Goal: Find specific page/section: Find specific page/section

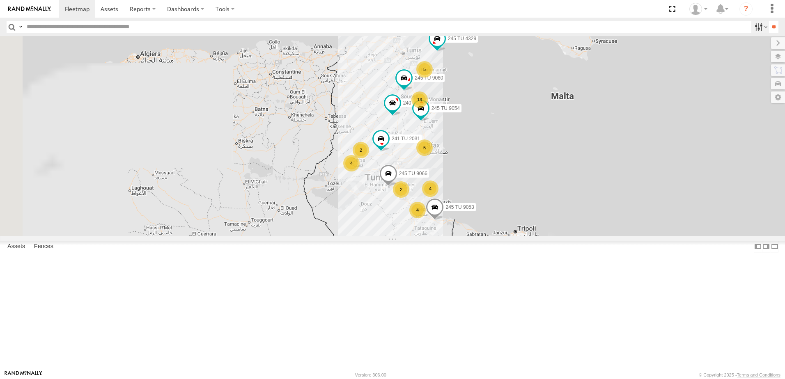
click at [754, 26] on label at bounding box center [760, 27] width 18 height 12
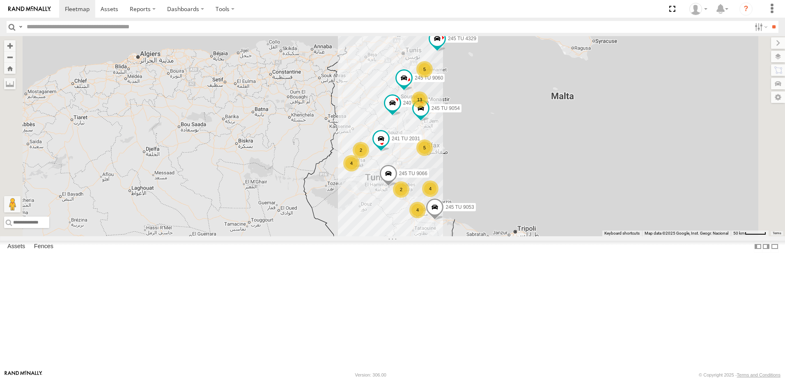
click at [0, 0] on span "Souse Branch" at bounding box center [0, 0] width 0 height 0
click at [770, 31] on input "**" at bounding box center [773, 27] width 9 height 12
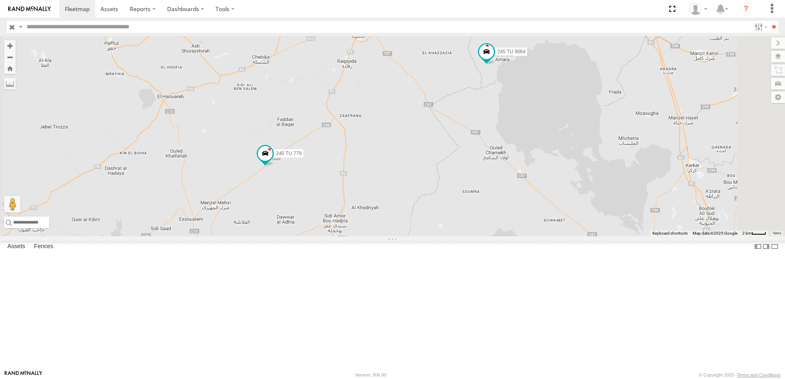
drag, startPoint x: 434, startPoint y: 244, endPoint x: 428, endPoint y: 262, distance: 18.6
click at [428, 237] on div "245 TU 9060 240 TU 779 234 TU 2630 245 TU 9064" at bounding box center [392, 136] width 785 height 200
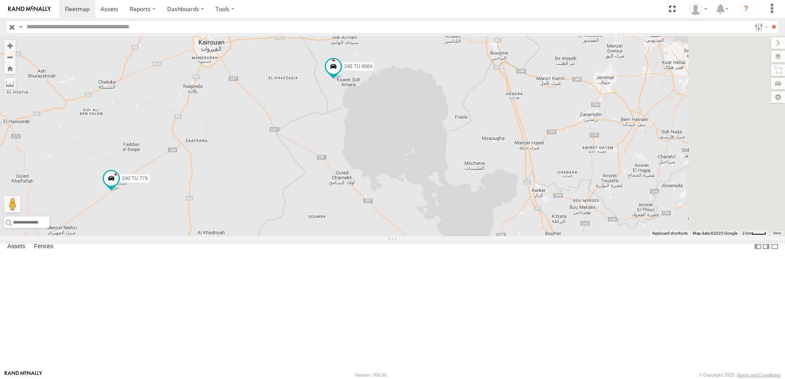
drag, startPoint x: 632, startPoint y: 202, endPoint x: 462, endPoint y: 219, distance: 171.3
click at [470, 225] on div "245 TU 9060 240 TU 779 234 TU 2630 245 TU 9064" at bounding box center [392, 136] width 785 height 200
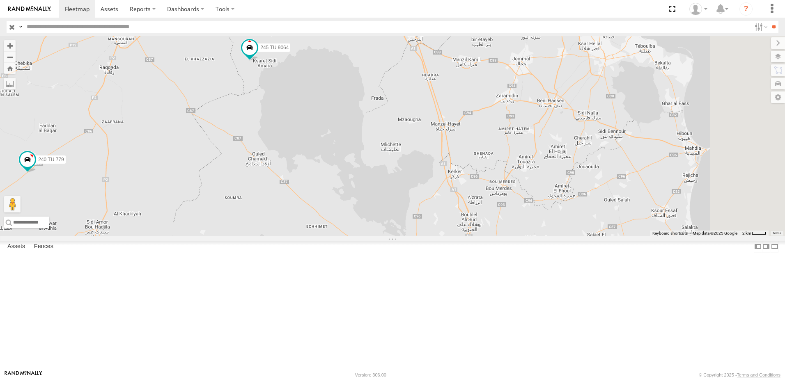
drag, startPoint x: 501, startPoint y: 211, endPoint x: 418, endPoint y: 197, distance: 83.7
click at [418, 198] on div "245 TU 9060 240 TU 779 234 TU 2630 245 TU 9064" at bounding box center [392, 136] width 785 height 200
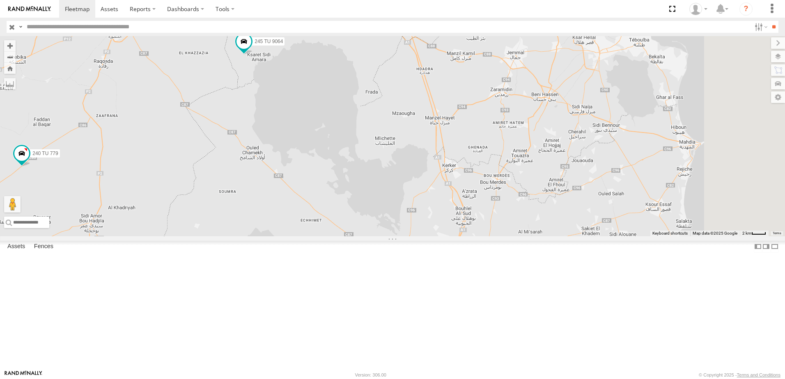
click at [460, 231] on div "245 TU 9060 240 TU 779 234 TU 2630 245 TU 9064" at bounding box center [392, 136] width 785 height 200
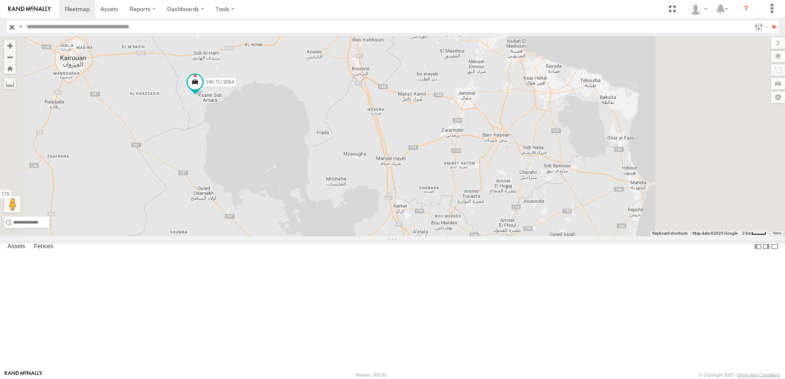
drag, startPoint x: 583, startPoint y: 256, endPoint x: 456, endPoint y: 145, distance: 168.5
click at [457, 146] on div "245 TU 9060 240 TU 779 234 TU 2630 245 TU 9064 241 TU 2030 6 245 TU 9059" at bounding box center [392, 136] width 785 height 200
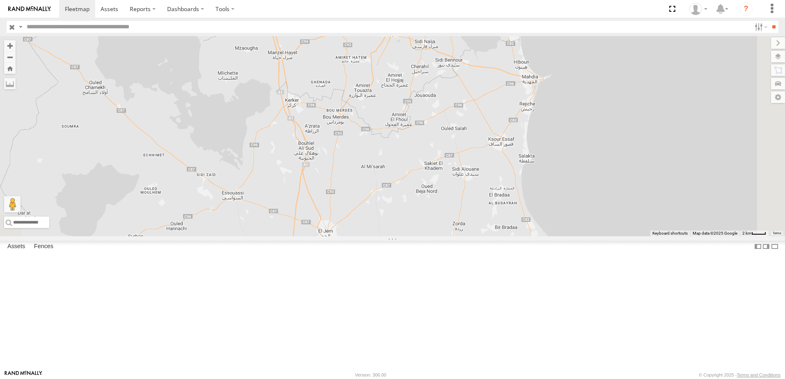
drag, startPoint x: 575, startPoint y: 214, endPoint x: 533, endPoint y: 159, distance: 68.8
click at [533, 160] on div "245 TU 9060 240 TU 779 234 TU 2630 245 TU 9064 241 TU 2030 6 245 TU 9059" at bounding box center [392, 136] width 785 height 200
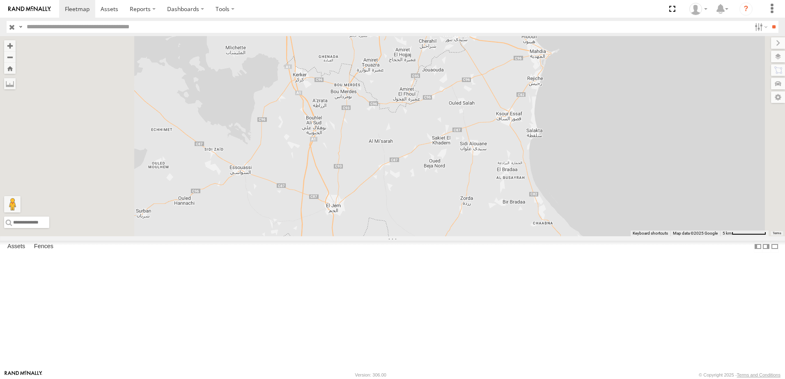
drag, startPoint x: 457, startPoint y: 202, endPoint x: 496, endPoint y: 226, distance: 45.7
click at [497, 229] on div "245 TU 9060 240 TU 779 234 TU 2630 245 TU 9064 241 TU 2030 245 TU 9059" at bounding box center [392, 136] width 785 height 200
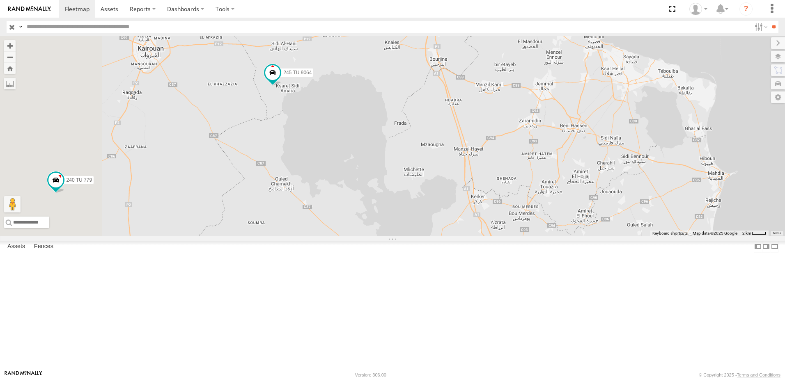
drag, startPoint x: 395, startPoint y: 193, endPoint x: 439, endPoint y: 226, distance: 55.0
click at [439, 226] on div "245 TU 9060 240 TU 779 234 TU 2630 245 TU 9064 241 TU 2030 245 TU 9059" at bounding box center [392, 136] width 785 height 200
drag, startPoint x: 398, startPoint y: 211, endPoint x: 393, endPoint y: 204, distance: 7.7
click at [398, 211] on div "245 TU 9060 240 TU 779 234 TU 2630 245 TU 9064 241 TU 2030 245 TU 9059 6" at bounding box center [392, 136] width 785 height 200
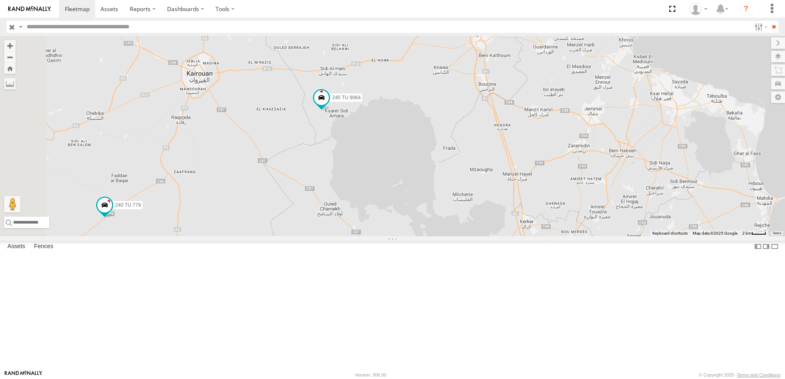
click at [426, 205] on div "245 TU 9060 240 TU 779 234 TU 2630 245 TU 9064 241 TU 2030 245 TU 9059 6" at bounding box center [392, 136] width 785 height 200
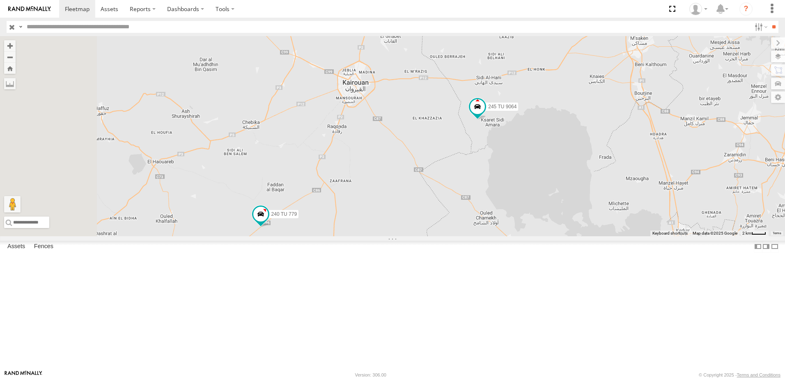
drag, startPoint x: 399, startPoint y: 186, endPoint x: 405, endPoint y: 166, distance: 20.3
click at [405, 166] on div "245 TU 9060 240 TU 779 234 TU 2630 245 TU 9064 241 TU 2030 241 TU 2026 245 TU 9…" at bounding box center [392, 136] width 785 height 200
drag, startPoint x: 397, startPoint y: 241, endPoint x: 399, endPoint y: 232, distance: 10.1
click at [399, 232] on div "245 TU 9060 240 TU 779 234 TU 2630 245 TU 9064 241 TU 2030 241 TU 2026 245 TU 9…" at bounding box center [392, 136] width 785 height 200
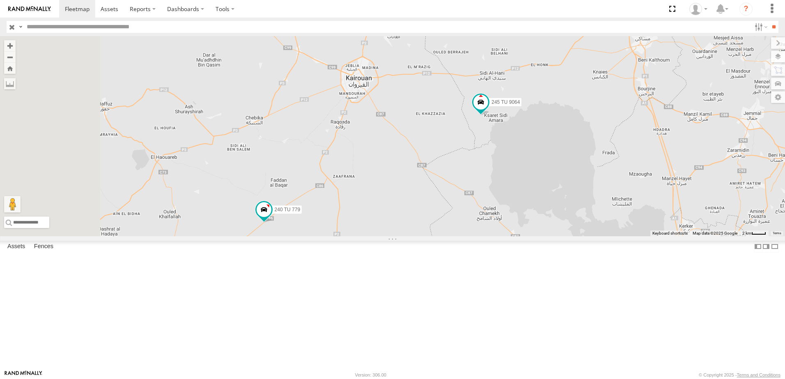
drag, startPoint x: 402, startPoint y: 232, endPoint x: 402, endPoint y: 243, distance: 11.1
click at [402, 237] on div "245 TU 9060 240 TU 779 234 TU 2630 245 TU 9064 241 TU 2030 241 TU 2026 245 TU 9…" at bounding box center [392, 136] width 785 height 200
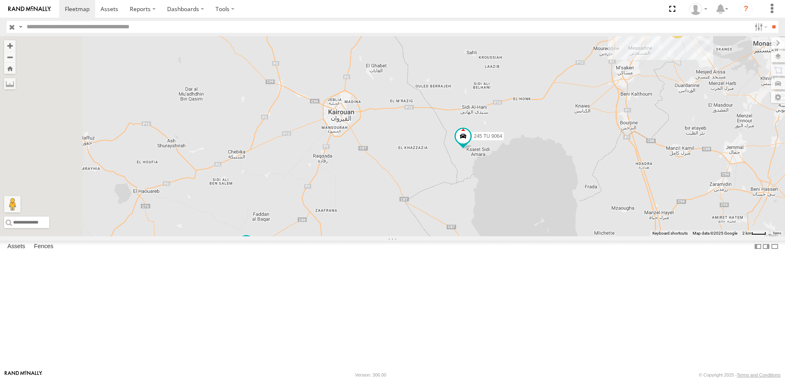
drag, startPoint x: 414, startPoint y: 225, endPoint x: 376, endPoint y: 271, distance: 59.2
click at [376, 237] on div "245 TU 9060 240 TU 779 234 TU 2630 245 TU 9064 241 TU 2030 241 TU 2026 245 TU 9…" at bounding box center [392, 136] width 785 height 200
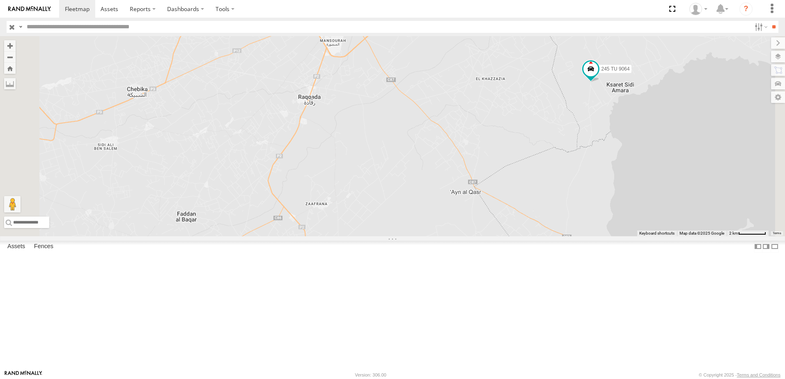
drag, startPoint x: 352, startPoint y: 284, endPoint x: 380, endPoint y: 200, distance: 88.8
click at [378, 204] on div "245 TU 9060 240 TU 779 234 TU 2630 245 TU 9064 241 TU 2030 241 TU 2026 245 TU 9…" at bounding box center [392, 136] width 785 height 200
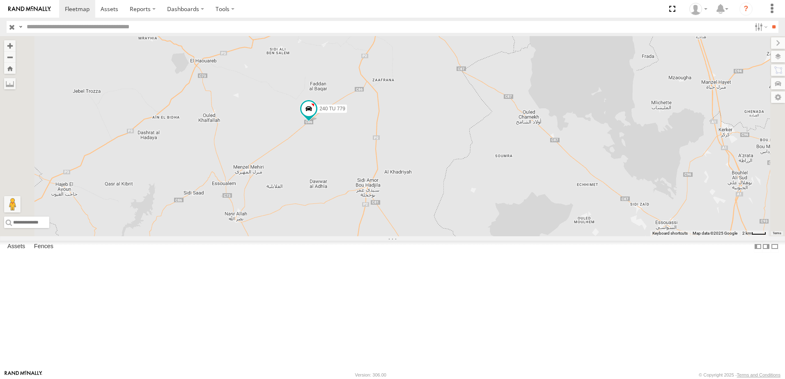
drag, startPoint x: 461, startPoint y: 199, endPoint x: 463, endPoint y: 193, distance: 6.9
click at [463, 193] on div "240 TU 779 245 TU 9064" at bounding box center [392, 136] width 785 height 200
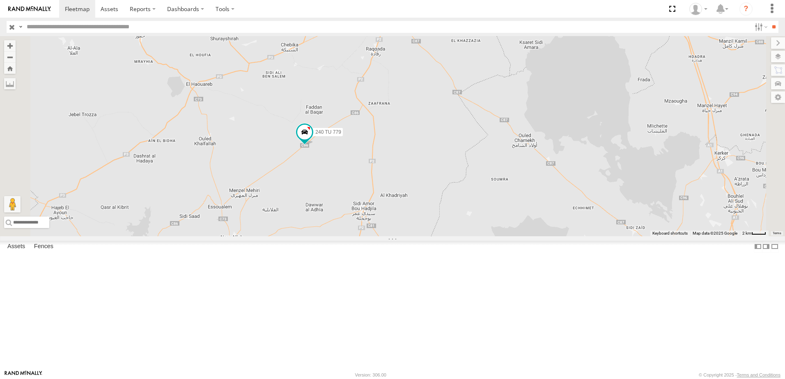
drag, startPoint x: 517, startPoint y: 152, endPoint x: 511, endPoint y: 182, distance: 30.5
click at [511, 182] on div "240 TU 779 245 TU 9064" at bounding box center [392, 136] width 785 height 200
click at [474, 183] on div "240 TU 779 245 TU 9064" at bounding box center [392, 136] width 785 height 200
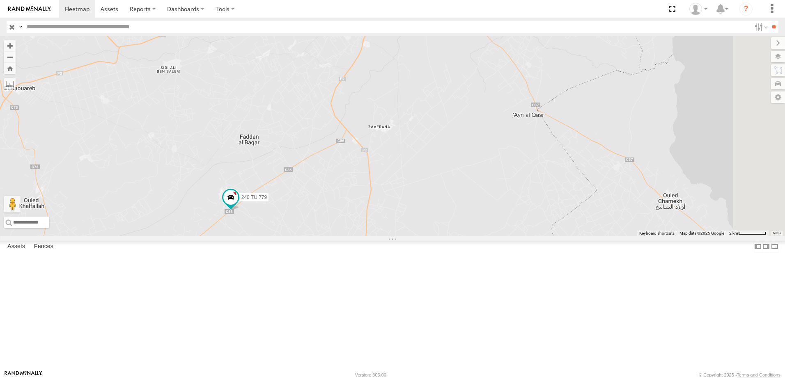
drag, startPoint x: 477, startPoint y: 185, endPoint x: 464, endPoint y: 235, distance: 52.3
click at [464, 235] on div "240 TU 779 245 TU 9064" at bounding box center [392, 136] width 785 height 200
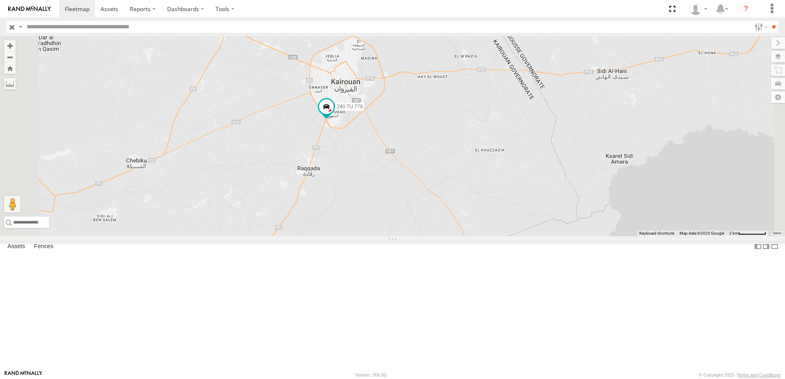
drag, startPoint x: 453, startPoint y: 171, endPoint x: 445, endPoint y: 191, distance: 21.0
click at [434, 202] on div "240 TU 779 245 TU 9064" at bounding box center [392, 136] width 785 height 200
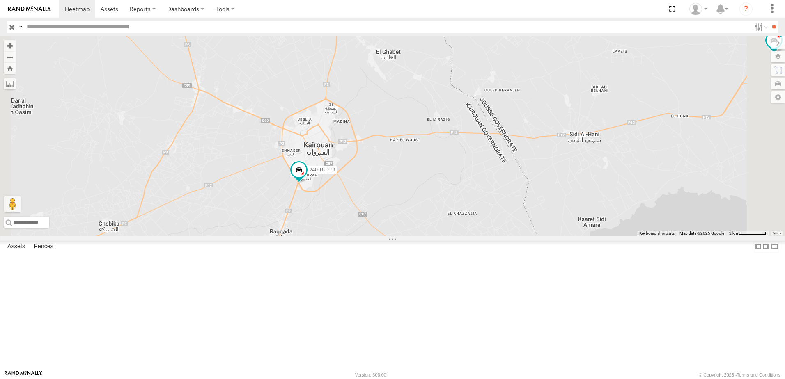
drag, startPoint x: 534, startPoint y: 193, endPoint x: 515, endPoint y: 216, distance: 29.5
click at [526, 216] on div "240 TU 779 245 TU 9064" at bounding box center [392, 136] width 785 height 200
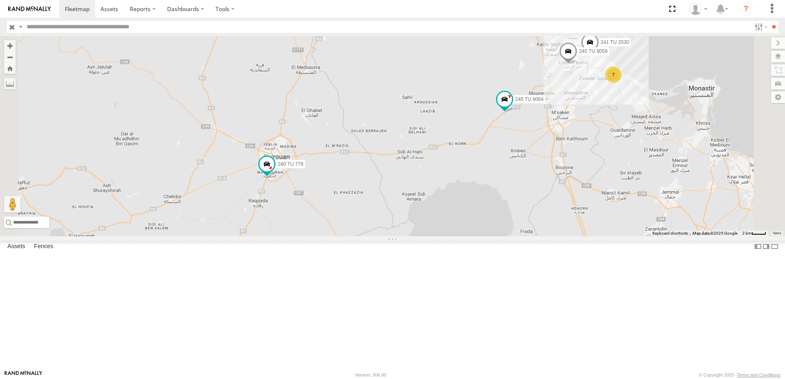
drag, startPoint x: 532, startPoint y: 199, endPoint x: 455, endPoint y: 200, distance: 76.8
click at [455, 200] on div "240 TU 779 245 TU 9064 241 TU 2030 234 TU 2630 7 245 TU 9060 245 TU 9059" at bounding box center [392, 136] width 785 height 200
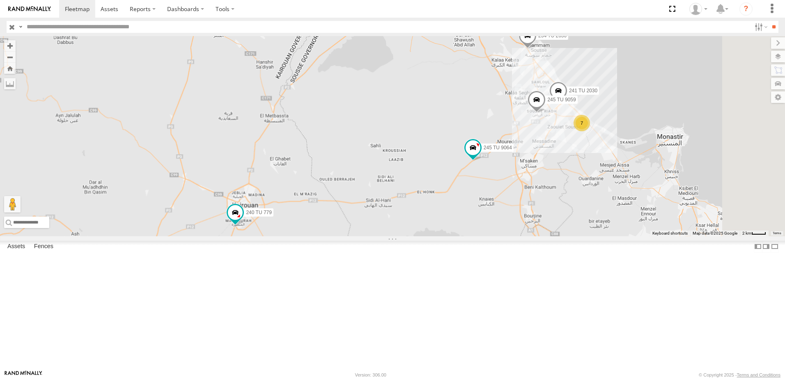
drag, startPoint x: 554, startPoint y: 162, endPoint x: 529, endPoint y: 192, distance: 39.6
click at [523, 216] on div "240 TU 779 245 TU 9064 241 TU 2030 234 TU 2630 7 245 TU 9060 245 TU 9059" at bounding box center [392, 136] width 785 height 200
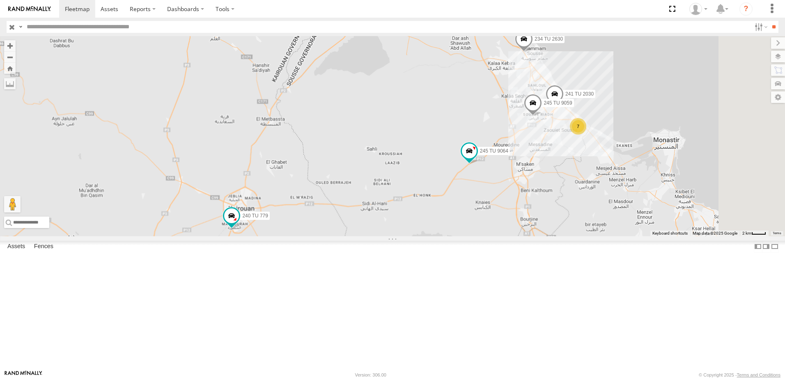
drag, startPoint x: 547, startPoint y: 154, endPoint x: 533, endPoint y: 193, distance: 41.2
click at [533, 193] on div "240 TU 779 245 TU 9064 241 TU 2030 234 TU 2630 7 245 TU 9060 245 TU 9059" at bounding box center [392, 136] width 785 height 200
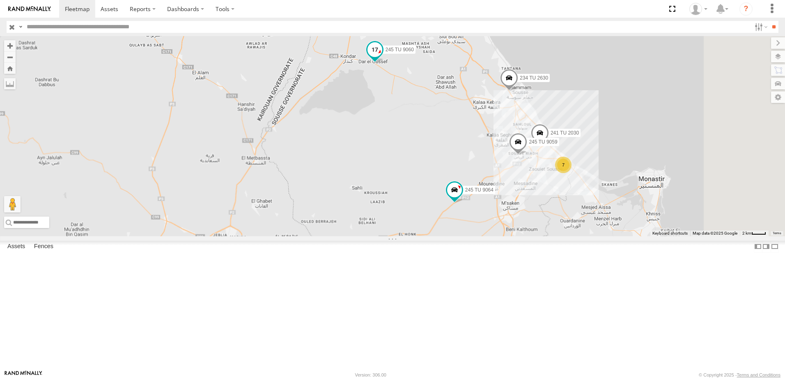
click at [382, 57] on span at bounding box center [375, 50] width 15 height 15
click at [476, 197] on div "240 TU 779 245 TU 9064 241 TU 2030 234 TU 2630 7 245 TU 9060 245 TU 9059 245 TU…" at bounding box center [392, 136] width 785 height 200
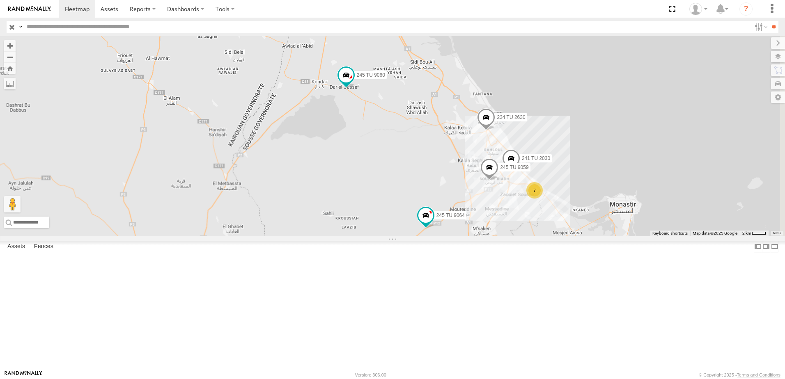
drag, startPoint x: 460, startPoint y: 182, endPoint x: 426, endPoint y: 214, distance: 46.2
click at [426, 214] on div "240 TU 779 245 TU 9064 241 TU 2030 234 TU 2630 7 245 TU 9060 245 TU 9059" at bounding box center [392, 136] width 785 height 200
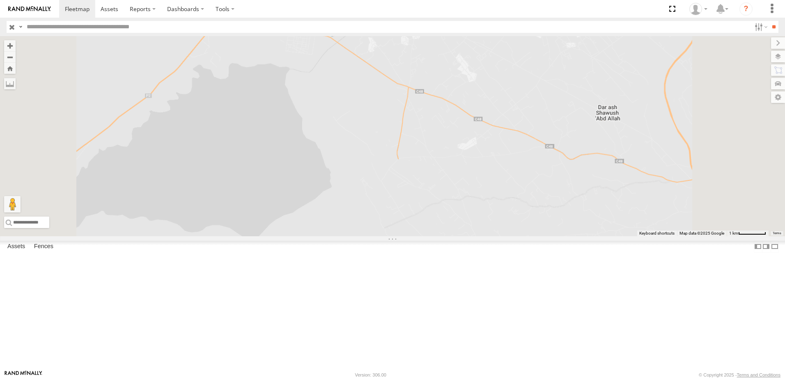
drag, startPoint x: 447, startPoint y: 179, endPoint x: 434, endPoint y: 223, distance: 45.9
click at [430, 227] on div "240 TU 779 245 TU 9064 241 TU 2030 234 TU 2630 245 TU 9060 245 TU 9059" at bounding box center [392, 136] width 785 height 200
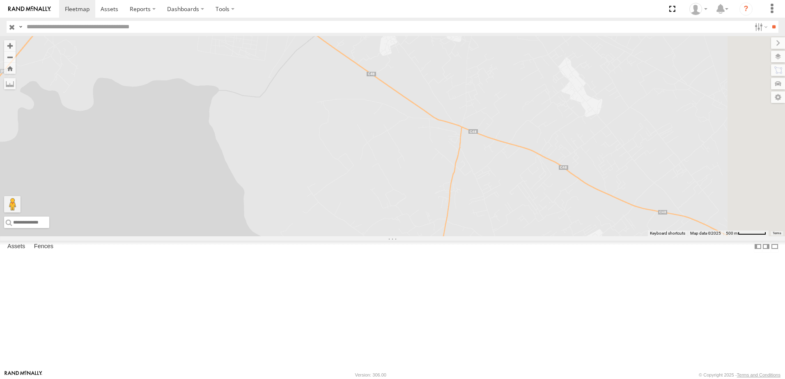
drag, startPoint x: 435, startPoint y: 128, endPoint x: 423, endPoint y: 213, distance: 85.8
click at [423, 213] on div "240 TU 779 245 TU 9064 241 TU 2030 234 TU 2630 245 TU 9060 245 TU 9059" at bounding box center [392, 136] width 785 height 200
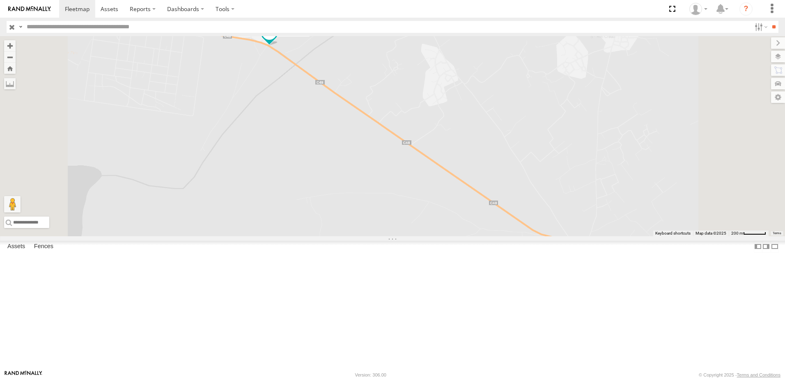
drag, startPoint x: 427, startPoint y: 156, endPoint x: 415, endPoint y: 199, distance: 45.1
click at [415, 199] on div "240 TU 779 245 TU 9064 241 TU 2030 234 TU 2630 245 TU 9060 245 TU 9059" at bounding box center [392, 136] width 785 height 200
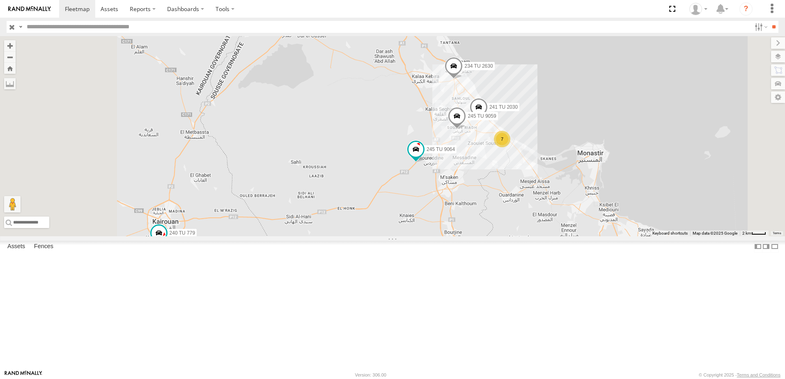
drag, startPoint x: 428, startPoint y: 175, endPoint x: 450, endPoint y: 142, distance: 39.6
click at [450, 143] on div "240 TU 779 245 TU 9064 241 TU 2030 234 TU 2630 245 TU 9060 245 TU 9059 7" at bounding box center [392, 136] width 785 height 200
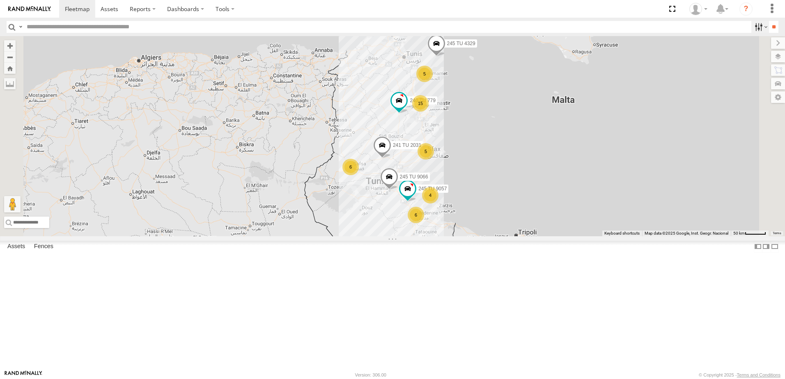
click at [756, 30] on label at bounding box center [760, 27] width 18 height 12
click at [0, 0] on span "Souse Branch" at bounding box center [0, 0] width 0 height 0
click at [774, 25] on input "**" at bounding box center [773, 27] width 9 height 12
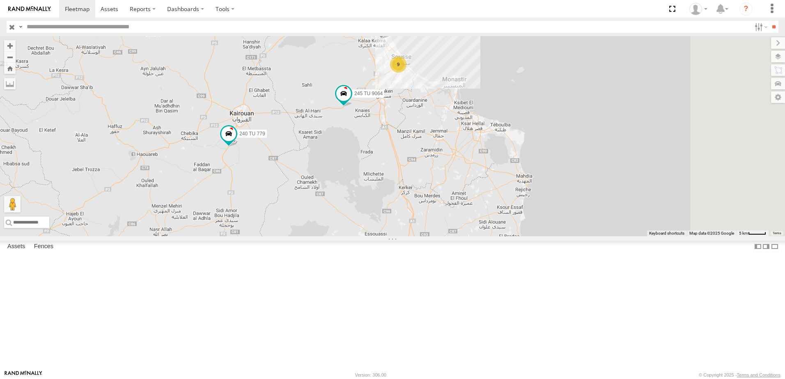
drag, startPoint x: 542, startPoint y: 237, endPoint x: 470, endPoint y: 187, distance: 87.4
click at [470, 187] on div "240 TU 779 234 TU 2630 245 TU 9060 245 TU 9064 9" at bounding box center [392, 136] width 785 height 200
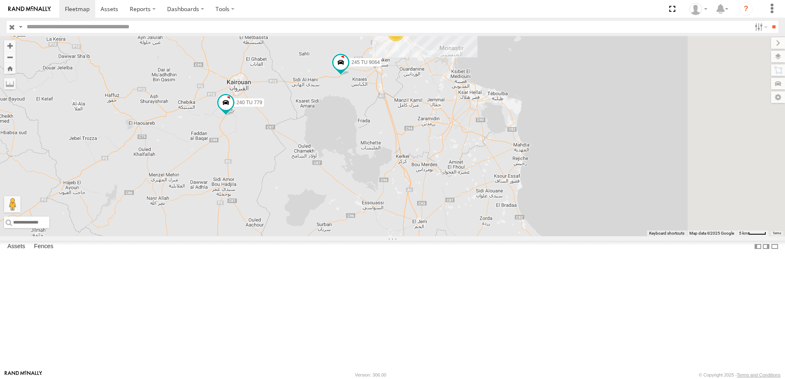
drag, startPoint x: 478, startPoint y: 200, endPoint x: 478, endPoint y: 191, distance: 9.0
click at [478, 191] on div "240 TU 779 234 TU 2630 245 TU 9060 245 TU 9064 9" at bounding box center [392, 136] width 785 height 200
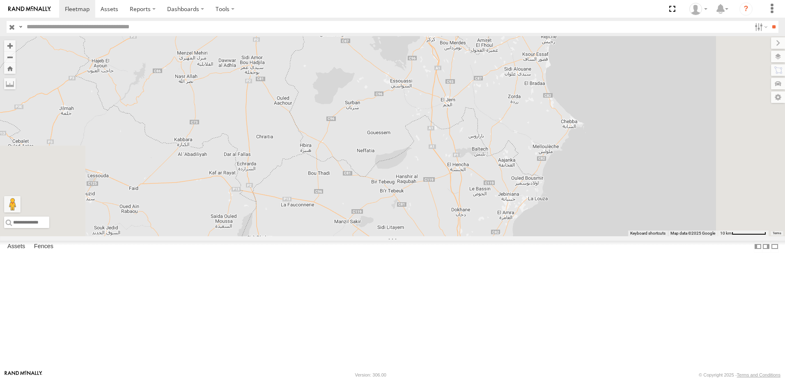
drag, startPoint x: 491, startPoint y: 227, endPoint x: 519, endPoint y: 105, distance: 125.6
click at [519, 105] on div "240 TU 779 234 TU 2630 245 TU 9060 245 TU 9064 9" at bounding box center [392, 136] width 785 height 200
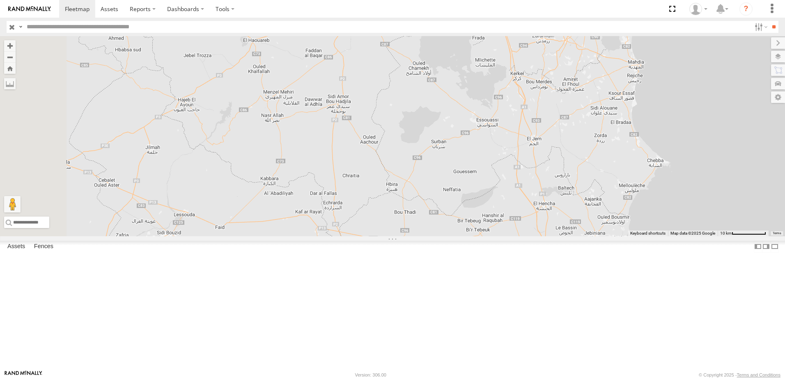
drag, startPoint x: 455, startPoint y: 162, endPoint x: 508, endPoint y: 203, distance: 67.1
click at [537, 216] on div "240 TU 779 234 TU 2630 245 TU 9060 245 TU 9064 9" at bounding box center [392, 136] width 785 height 200
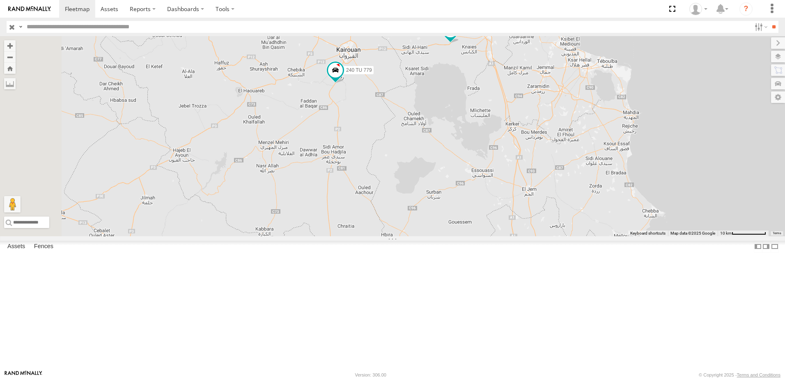
drag, startPoint x: 508, startPoint y: 181, endPoint x: 500, endPoint y: 208, distance: 28.2
click at [502, 236] on div "240 TU 779 234 TU 2630 245 TU 9060 245 TU 9064 9" at bounding box center [392, 136] width 785 height 200
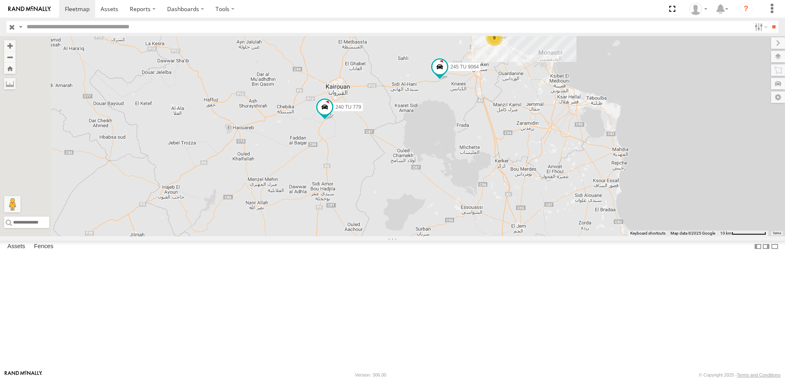
drag, startPoint x: 500, startPoint y: 208, endPoint x: 488, endPoint y: 247, distance: 40.4
click at [488, 237] on div "240 TU 779 234 TU 2630 245 TU 9060 245 TU 9064 9" at bounding box center [392, 136] width 785 height 200
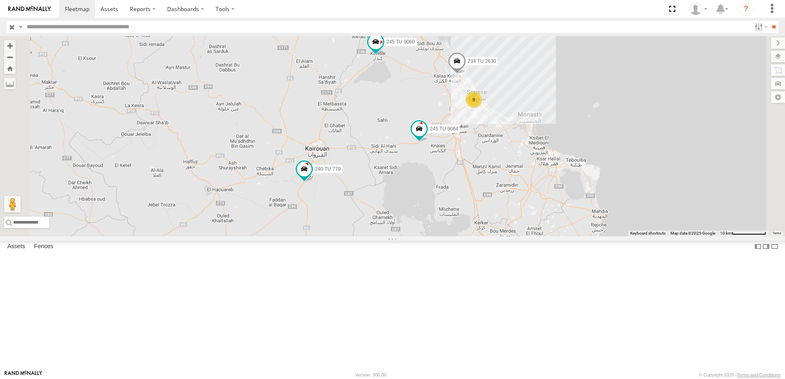
drag, startPoint x: 488, startPoint y: 209, endPoint x: 470, endPoint y: 266, distance: 59.5
click at [469, 237] on div "240 TU 779 234 TU 2630 245 TU 9060 245 TU 9064 9" at bounding box center [392, 136] width 785 height 200
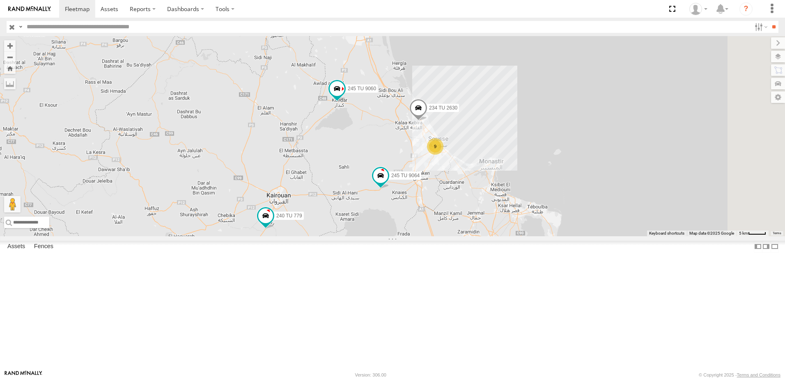
drag, startPoint x: 498, startPoint y: 233, endPoint x: 453, endPoint y: 286, distance: 68.8
click at [453, 237] on div "240 TU 779 234 TU 2630 245 TU 9060 245 TU 9064 9" at bounding box center [392, 136] width 785 height 200
click at [270, 225] on span at bounding box center [262, 217] width 15 height 15
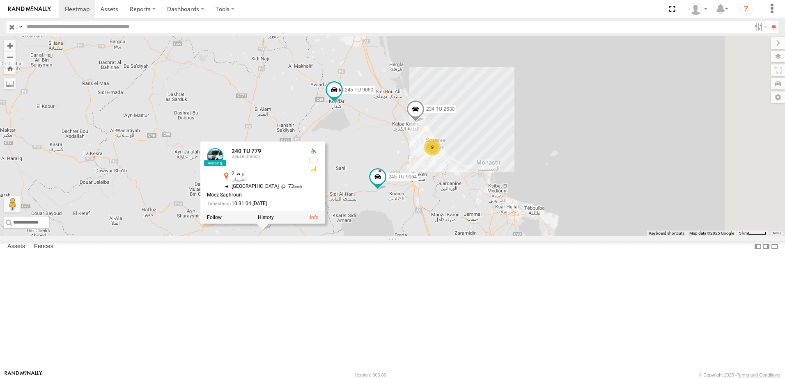
click at [336, 183] on div "240 TU 779 234 TU 2630 245 TU 9060 245 TU 9064 9 240 TU 779 [GEOGRAPHIC_DATA] و…" at bounding box center [392, 136] width 785 height 200
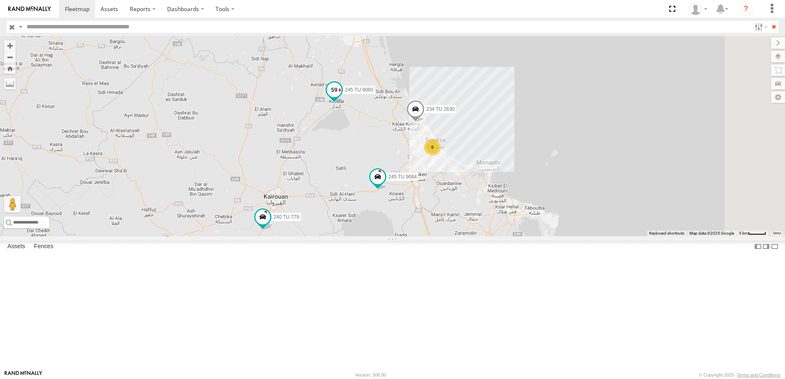
click at [342, 98] on span at bounding box center [334, 90] width 15 height 15
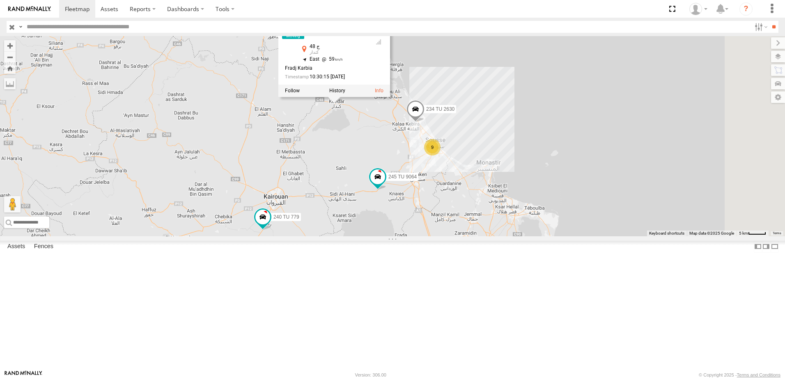
click at [477, 198] on div "240 TU 779 234 TU 2630 245 TU 9060 245 TU 9064 9 245 TU 9060 [GEOGRAPHIC_DATA] …" at bounding box center [392, 136] width 785 height 200
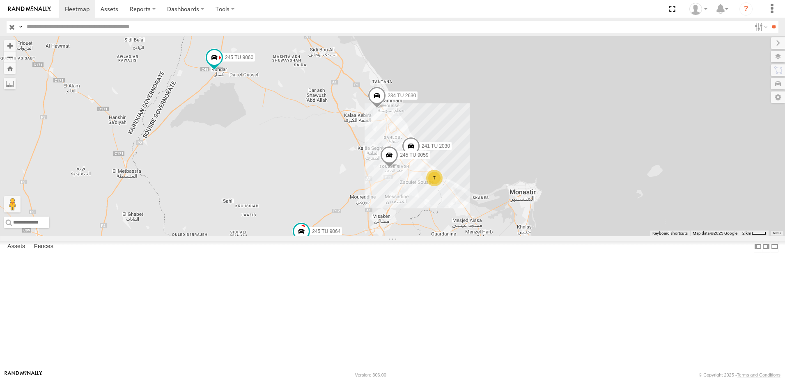
drag, startPoint x: 515, startPoint y: 211, endPoint x: 454, endPoint y: 223, distance: 62.2
click at [454, 223] on div "240 TU 779 234 TU 2630 245 TU 9060 245 TU 9064 241 TU 2030 7 245 TU 9059" at bounding box center [392, 136] width 785 height 200
